Goal: Task Accomplishment & Management: Use online tool/utility

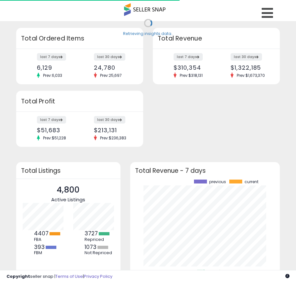
scroll to position [90, 137]
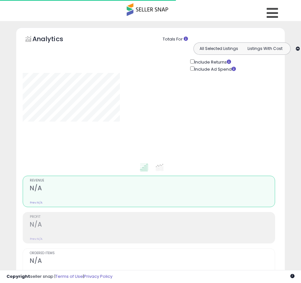
type input "**********"
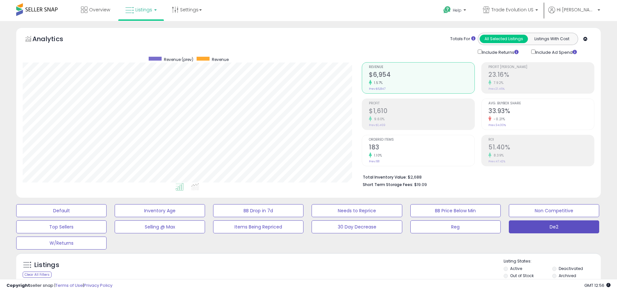
scroll to position [133, 339]
click at [296, 268] on label "Deactivated" at bounding box center [571, 269] width 24 height 6
click at [296, 275] on label "Archived" at bounding box center [567, 276] width 17 height 6
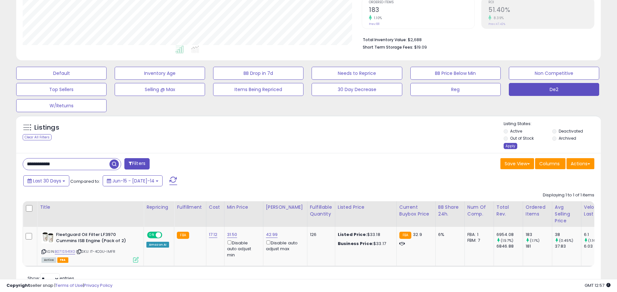
click at [296, 146] on div "Apply" at bounding box center [511, 146] width 14 height 6
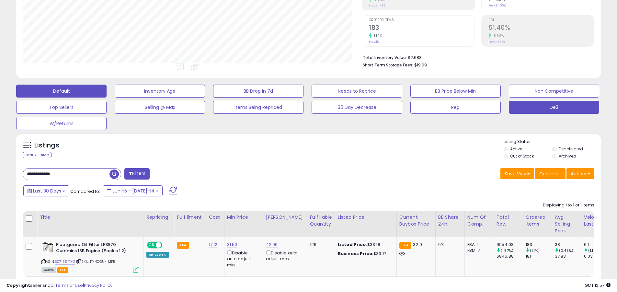
click at [61, 91] on button "Default" at bounding box center [61, 91] width 90 height 13
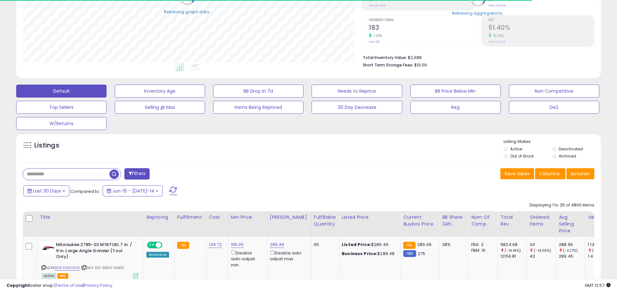
scroll to position [323714, 323508]
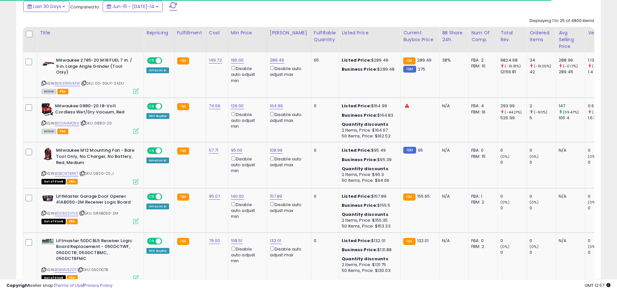
click at [169, 6] on span at bounding box center [173, 6] width 8 height 8
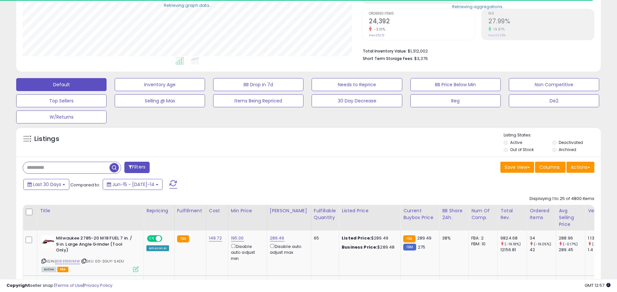
scroll to position [133, 339]
click at [66, 167] on input "text" at bounding box center [66, 167] width 86 height 11
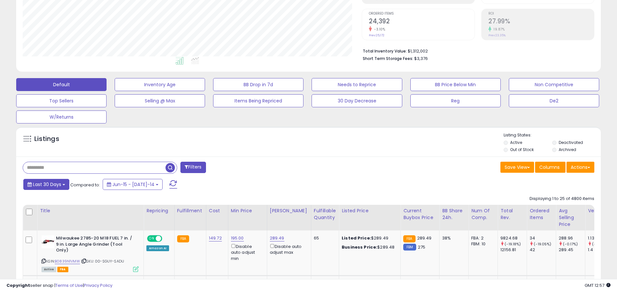
click at [46, 184] on span "Last 30 Days" at bounding box center [47, 184] width 28 height 6
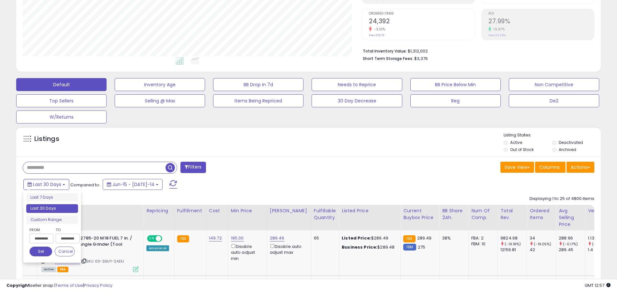
click at [52, 208] on li "Last 30 Days" at bounding box center [52, 208] width 52 height 9
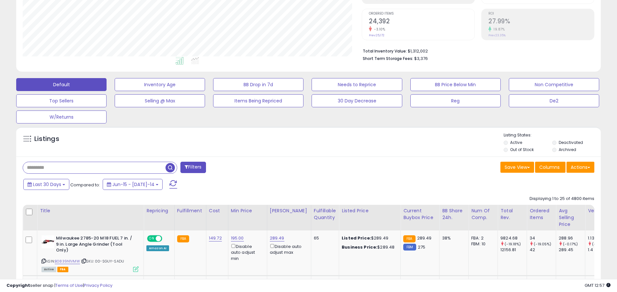
click at [94, 167] on input "text" at bounding box center [94, 167] width 142 height 11
click at [171, 166] on span "button" at bounding box center [169, 167] width 9 height 9
click at [296, 167] on button "Actions" at bounding box center [580, 167] width 28 height 11
click at [0, 0] on link "Export All Columns" at bounding box center [0, 0] width 0 height 0
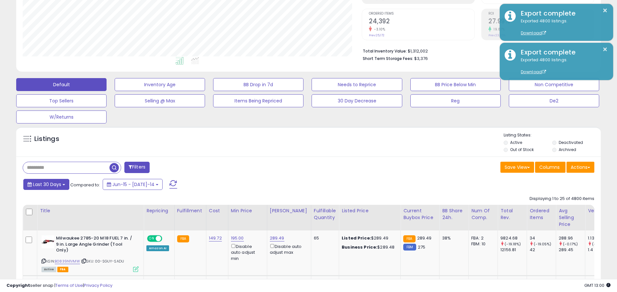
click at [46, 184] on span "Last 30 Days" at bounding box center [47, 184] width 28 height 6
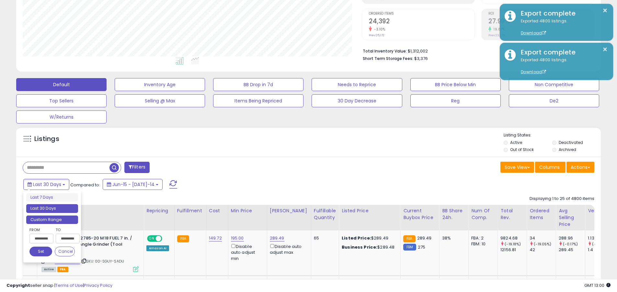
click at [52, 219] on li "Custom Range" at bounding box center [52, 219] width 52 height 9
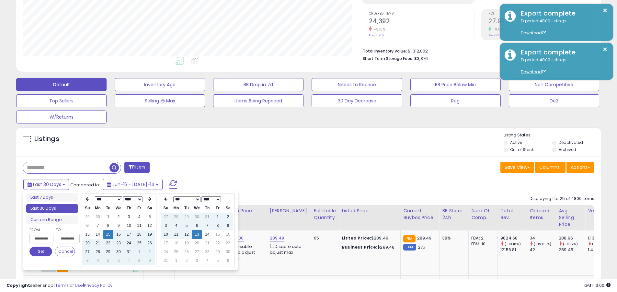
click at [41, 238] on input "**********" at bounding box center [41, 238] width 24 height 10
type input "**********"
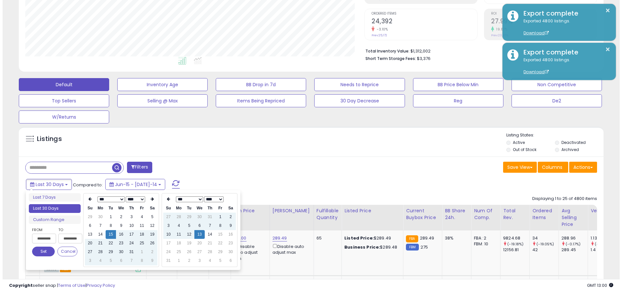
scroll to position [0, 0]
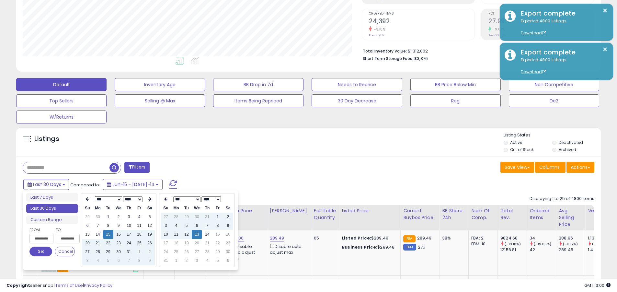
click at [41, 251] on button "Set" at bounding box center [40, 251] width 23 height 10
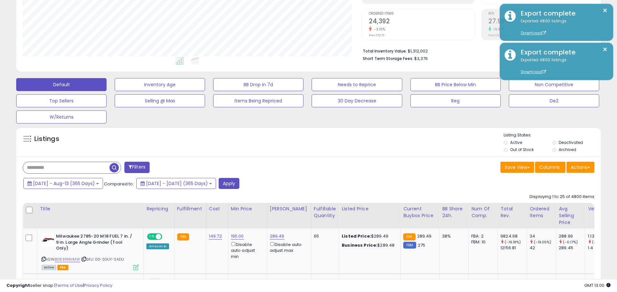
click at [66, 167] on input "text" at bounding box center [66, 167] width 86 height 11
click at [239, 183] on button "Apply" at bounding box center [229, 183] width 21 height 11
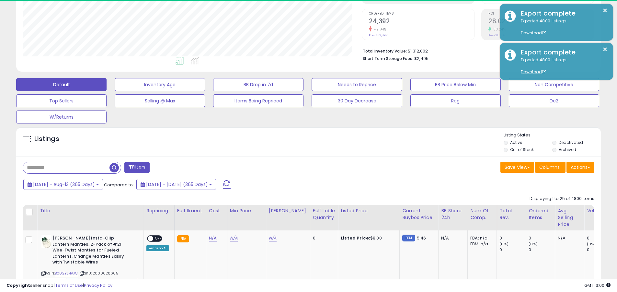
scroll to position [133, 339]
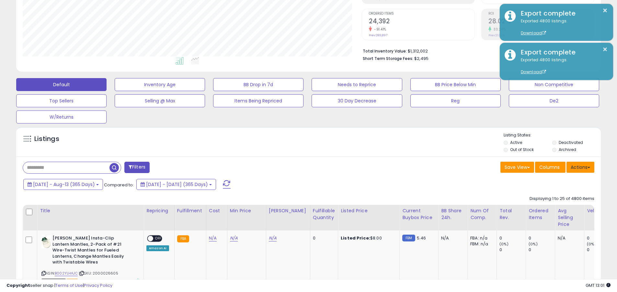
click at [296, 167] on button "Actions" at bounding box center [580, 167] width 28 height 11
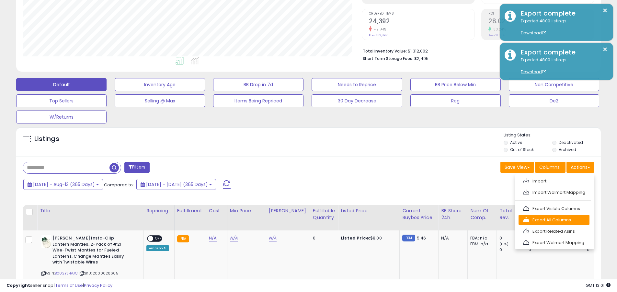
click at [296, 220] on link "Export All Columns" at bounding box center [553, 220] width 71 height 10
